Goal: Navigation & Orientation: Find specific page/section

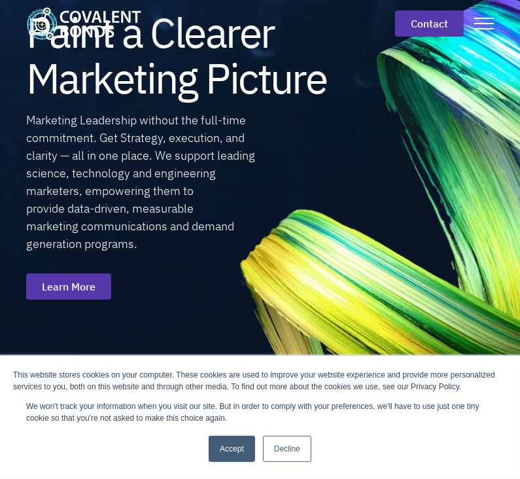
scroll to position [86, 0]
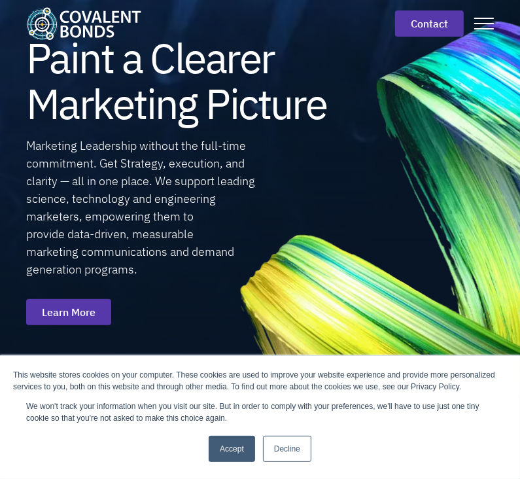
click at [255, 437] on link "Accept" at bounding box center [232, 449] width 46 height 26
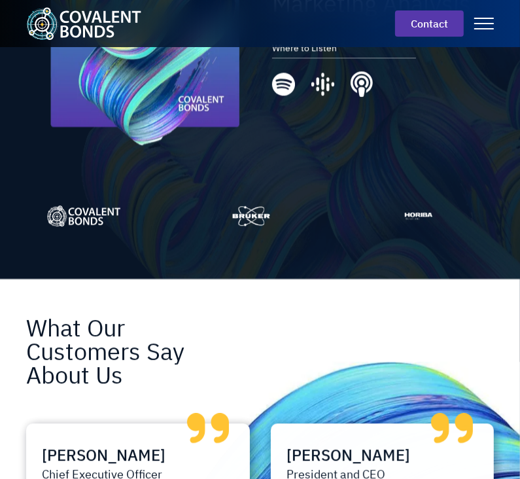
scroll to position [1893, 0]
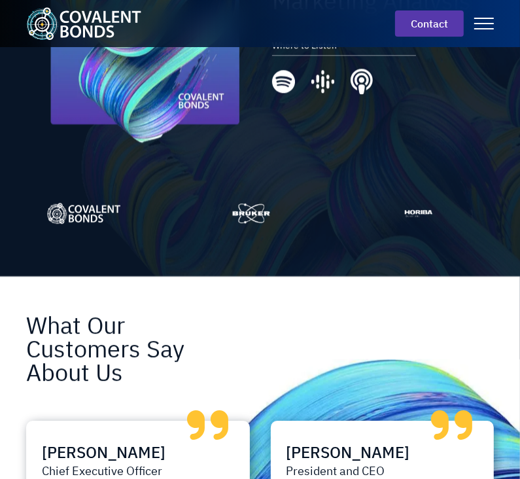
click at [485, 25] on link at bounding box center [485, 23] width 20 height 22
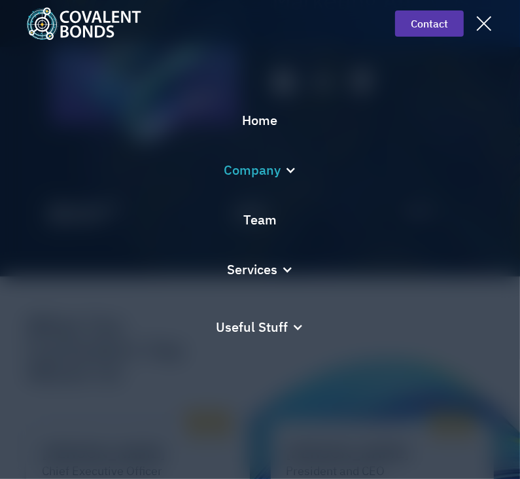
click at [289, 164] on div at bounding box center [291, 170] width 12 height 12
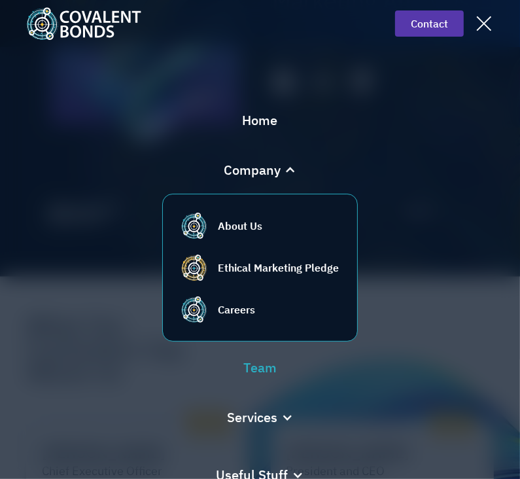
click at [259, 365] on div "Team" at bounding box center [260, 367] width 33 height 21
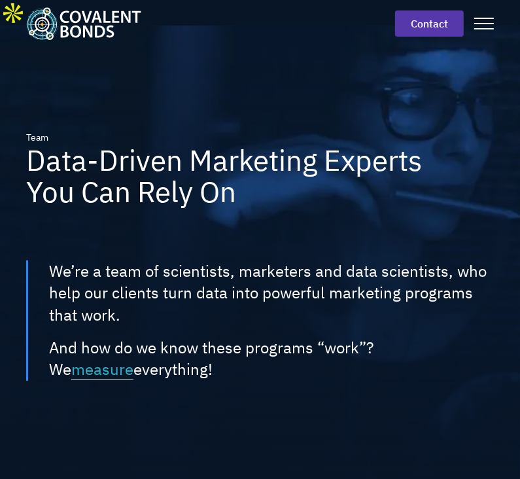
click at [490, 22] on link at bounding box center [485, 23] width 20 height 22
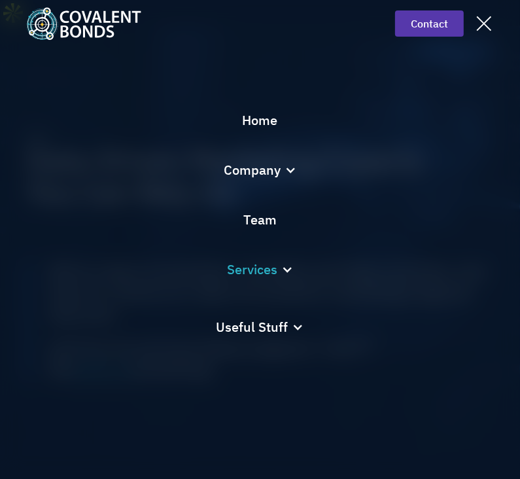
click at [285, 267] on div at bounding box center [287, 270] width 12 height 12
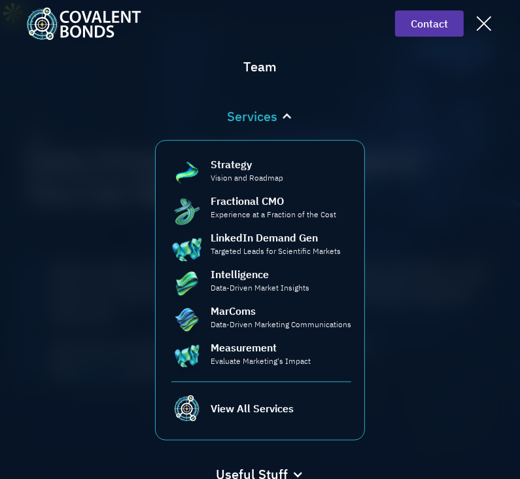
scroll to position [154, 0]
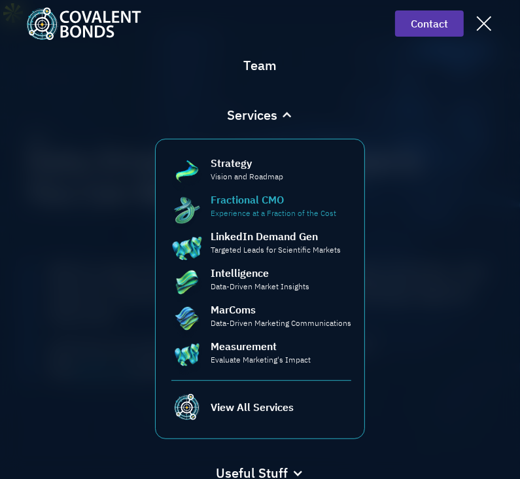
click at [255, 209] on p "Experience at a Fraction of the Cost" at bounding box center [274, 214] width 126 height 12
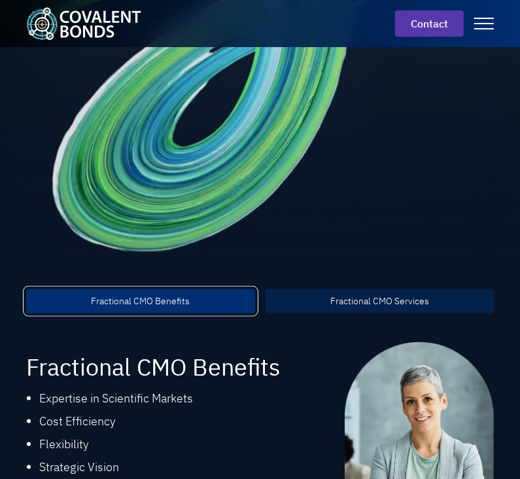
scroll to position [787, 0]
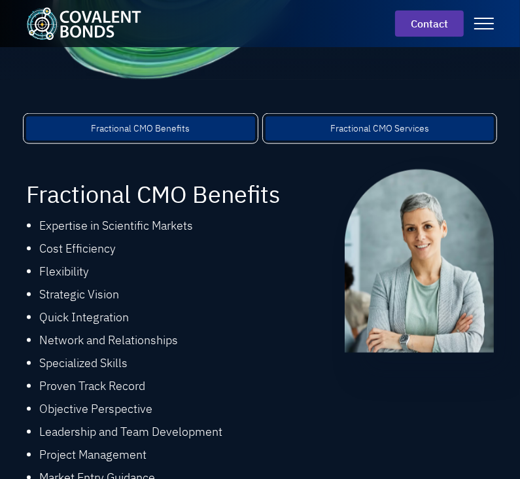
click at [427, 122] on div "Fractional CMO Services" at bounding box center [380, 129] width 99 height 14
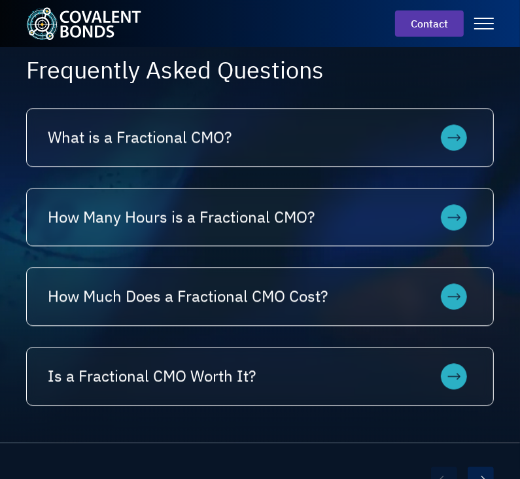
scroll to position [1528, 0]
